Goal: Task Accomplishment & Management: Complete application form

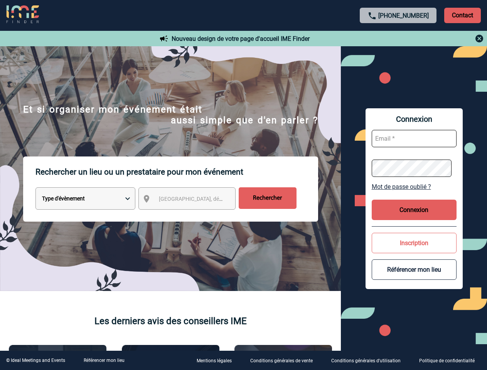
click at [243, 185] on p "Rechercher un lieu ou un prestataire pour mon événement" at bounding box center [176, 172] width 283 height 31
click at [462, 15] on p "Contact" at bounding box center [462, 15] width 37 height 15
click at [398, 39] on div at bounding box center [399, 38] width 172 height 9
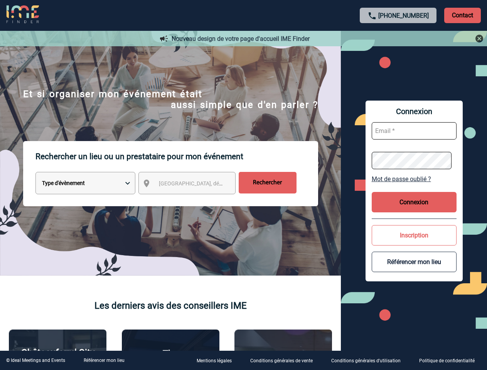
click at [194, 200] on div at bounding box center [230, 174] width 460 height 349
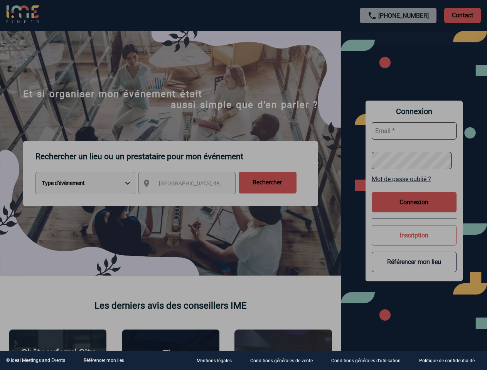
click at [414, 187] on div at bounding box center [243, 185] width 487 height 370
click at [414, 210] on div at bounding box center [243, 185] width 487 height 370
click at [414, 243] on div at bounding box center [243, 185] width 487 height 370
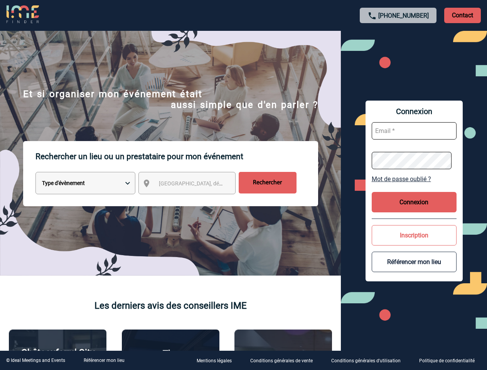
click at [414, 270] on button "Référencer mon lieu" at bounding box center [414, 262] width 85 height 20
click at [104, 361] on link "Référencer mon lieu" at bounding box center [104, 360] width 41 height 5
